Goal: Task Accomplishment & Management: Use online tool/utility

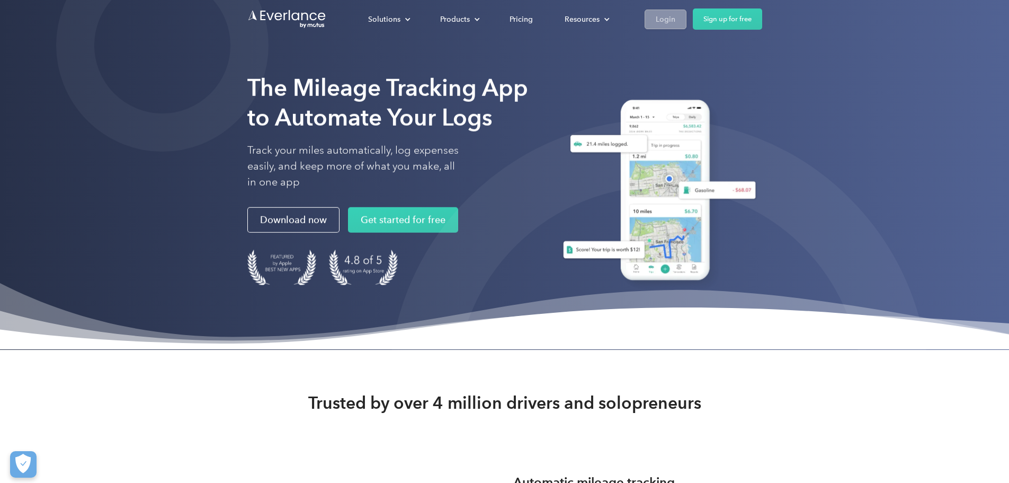
click at [676, 16] on div "Login" at bounding box center [666, 19] width 20 height 13
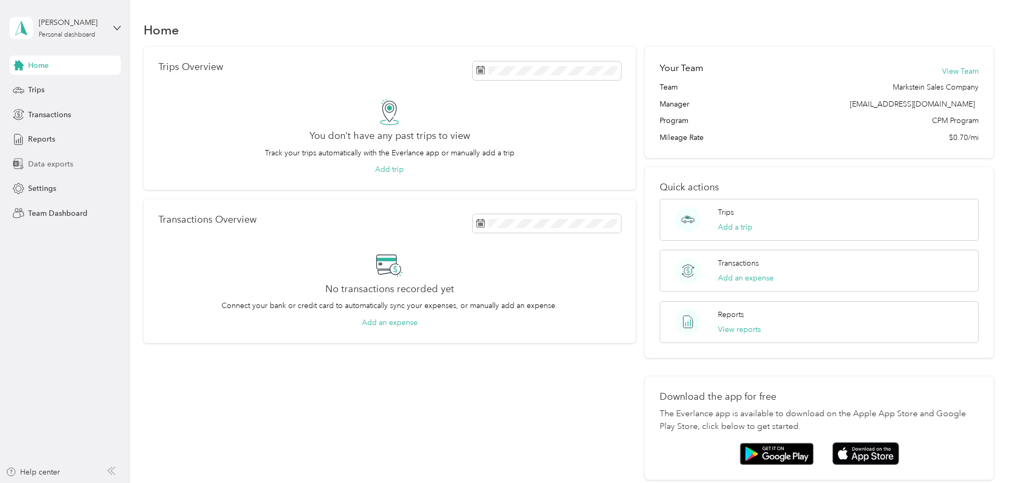
click at [51, 163] on span "Data exports" at bounding box center [50, 163] width 45 height 11
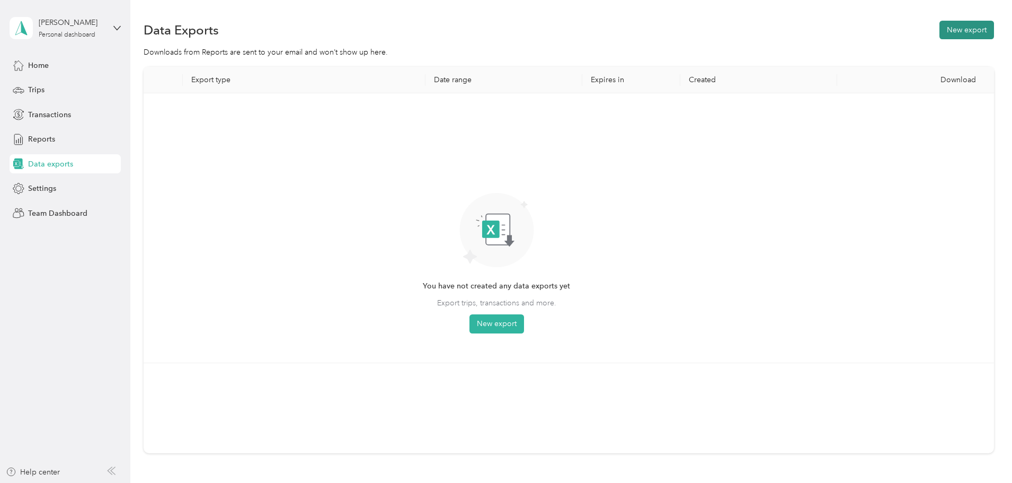
click at [939, 27] on button "New export" at bounding box center [966, 30] width 55 height 19
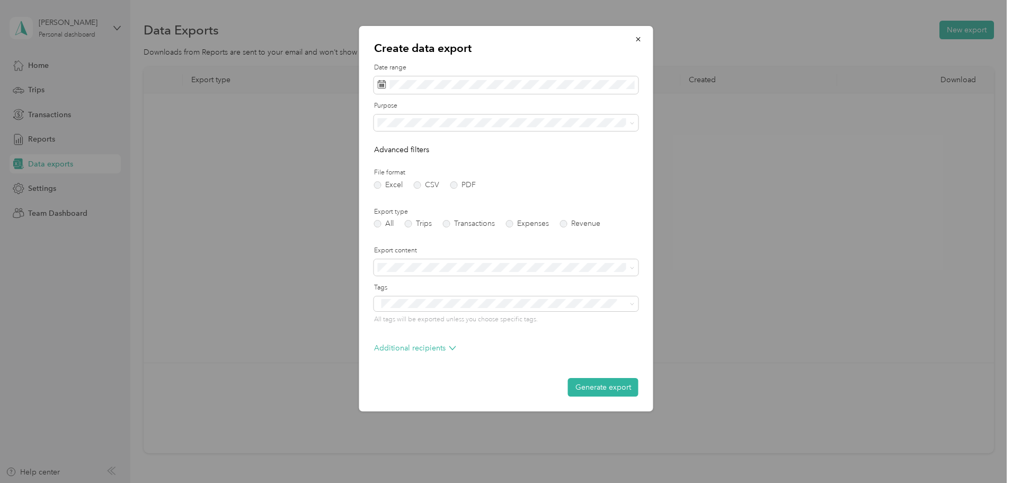
click at [736, 117] on div "Create data export Date range Purpose Advanced filters File format Excel CSV PD…" at bounding box center [653, 220] width 294 height 388
drag, startPoint x: 638, startPoint y: 40, endPoint x: 318, endPoint y: 118, distance: 329.4
click at [638, 41] on icon "button" at bounding box center [638, 38] width 7 height 7
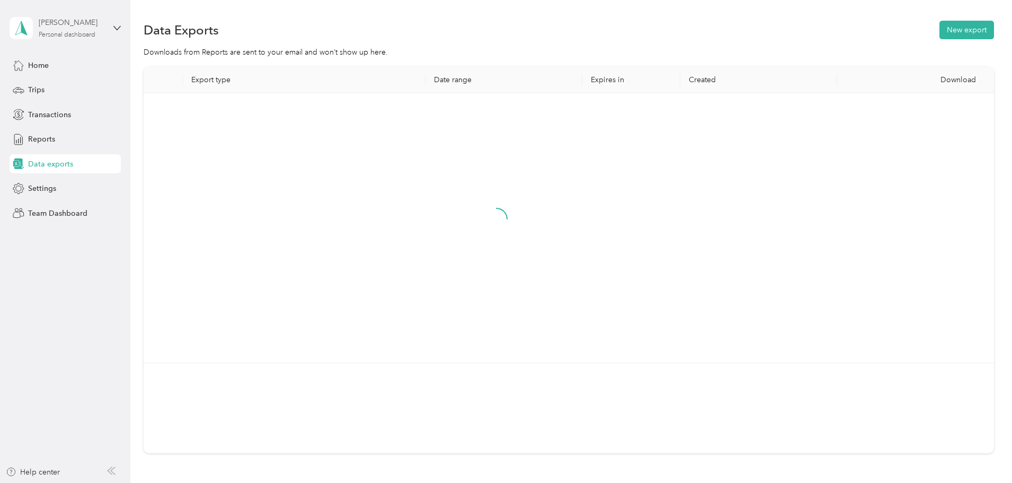
click at [101, 25] on div "Kelli Kranz" at bounding box center [72, 22] width 66 height 11
click at [50, 90] on div "Team dashboard" at bounding box center [121, 82] width 208 height 19
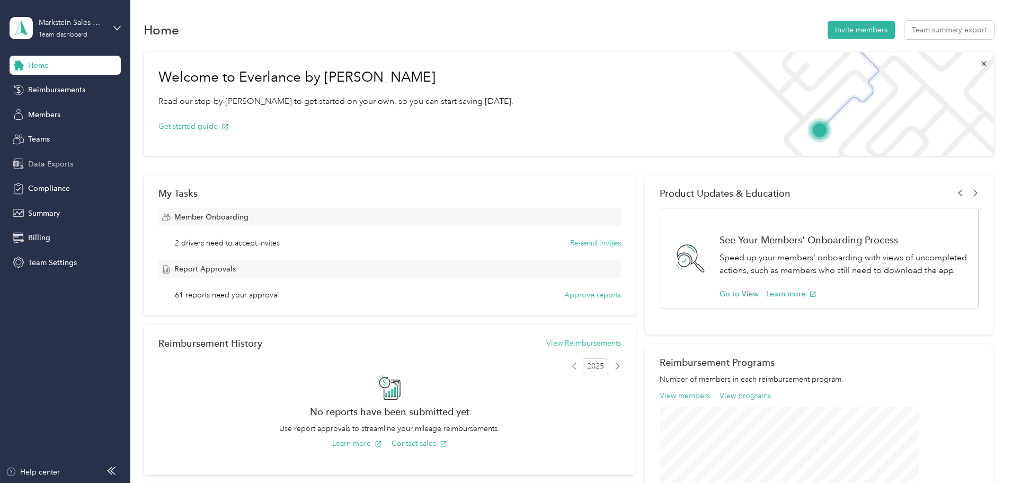
click at [43, 160] on span "Data Exports" at bounding box center [50, 163] width 45 height 11
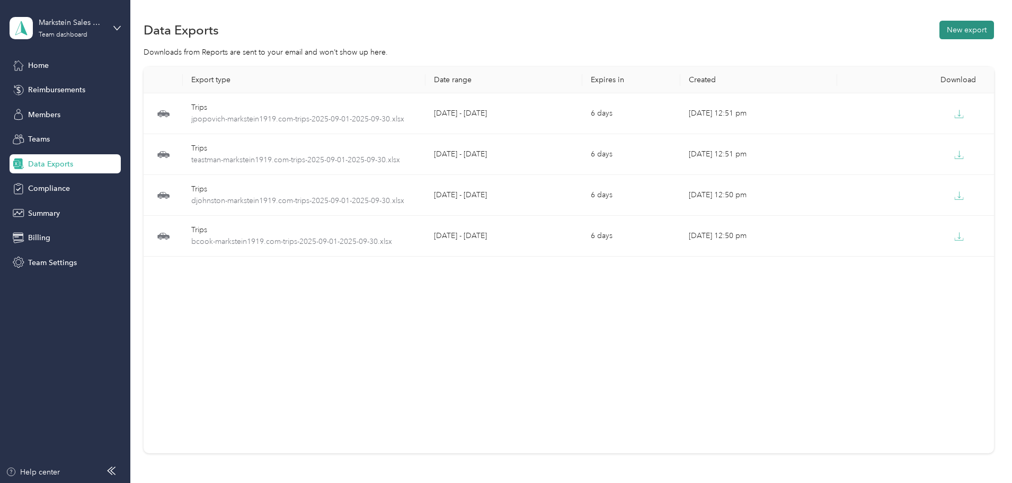
click at [939, 28] on button "New export" at bounding box center [966, 30] width 55 height 19
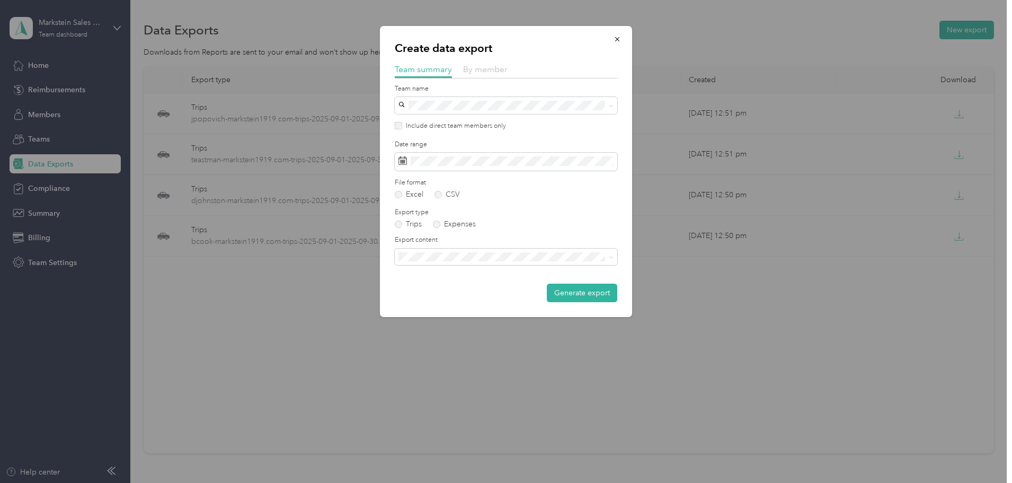
click at [474, 69] on span "By member" at bounding box center [485, 69] width 45 height 10
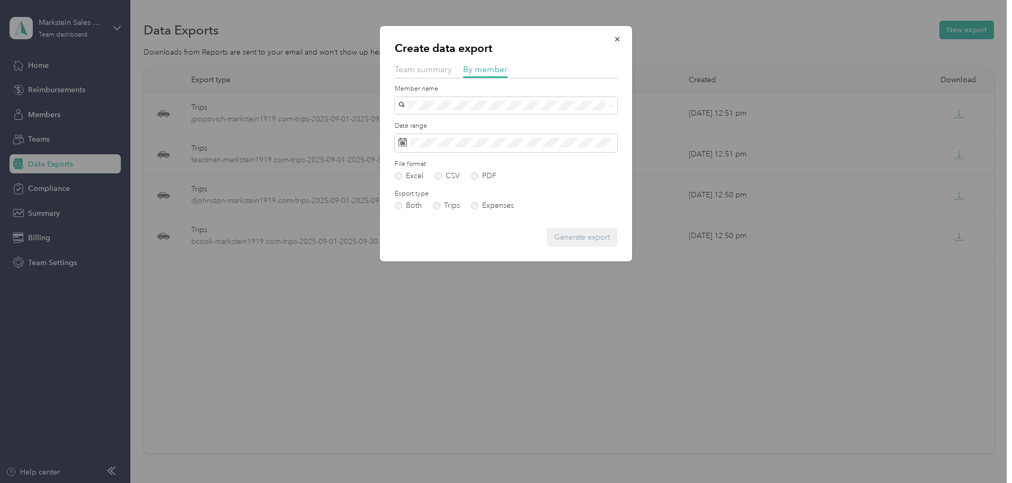
click at [419, 220] on li "Teastman@markstein1919.com" at bounding box center [506, 217] width 223 height 19
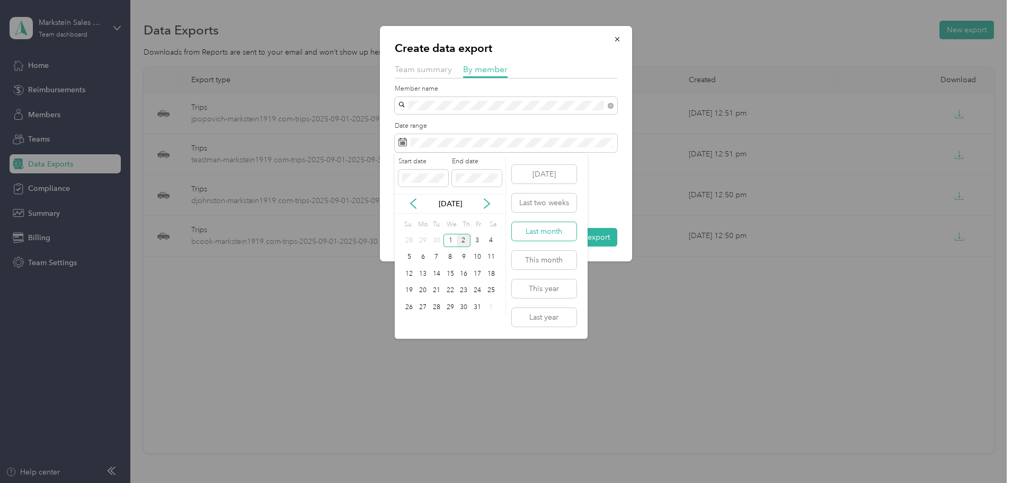
click at [549, 231] on button "Last month" at bounding box center [544, 231] width 65 height 19
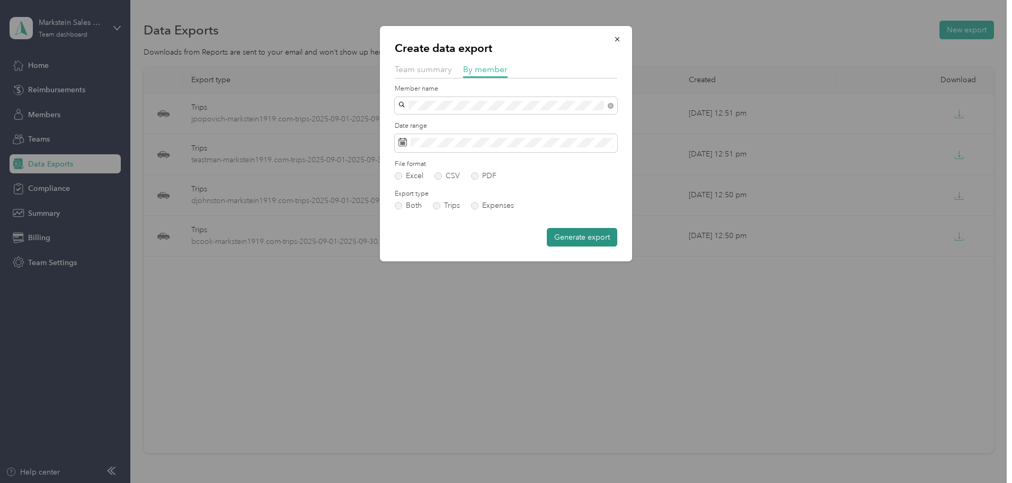
click at [581, 238] on button "Generate export" at bounding box center [582, 237] width 70 height 19
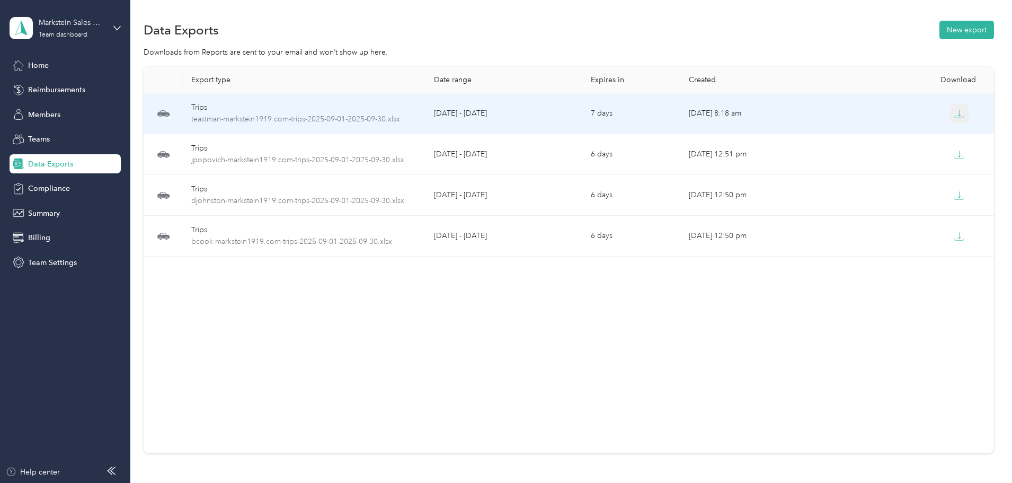
click at [954, 112] on icon "button" at bounding box center [959, 114] width 10 height 10
